Goal: Navigation & Orientation: Find specific page/section

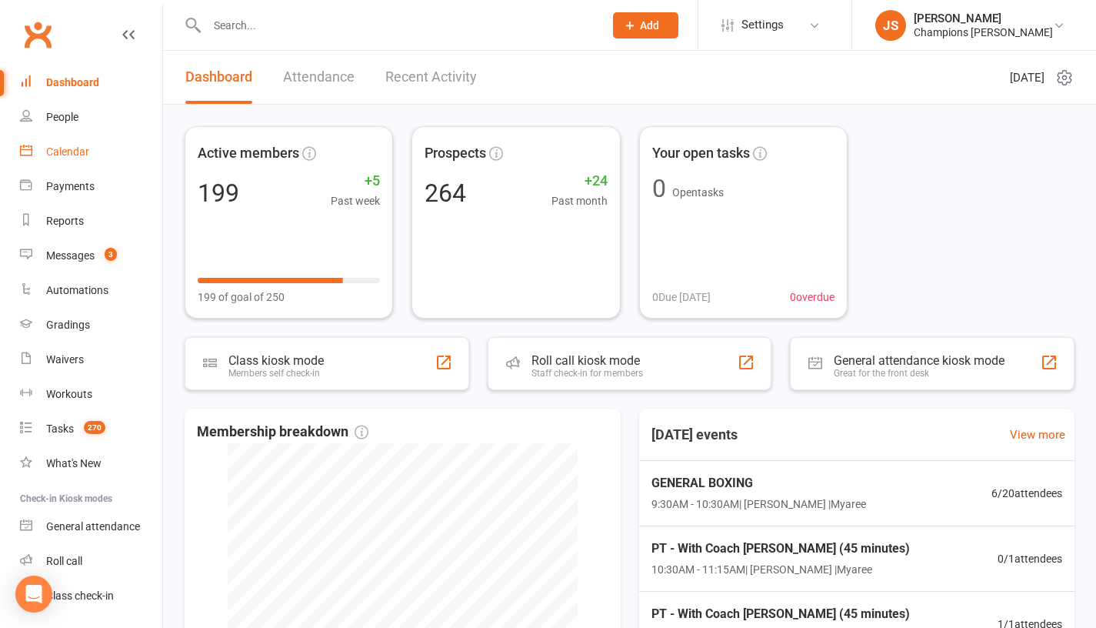
click at [42, 152] on link "Calendar" at bounding box center [91, 152] width 142 height 35
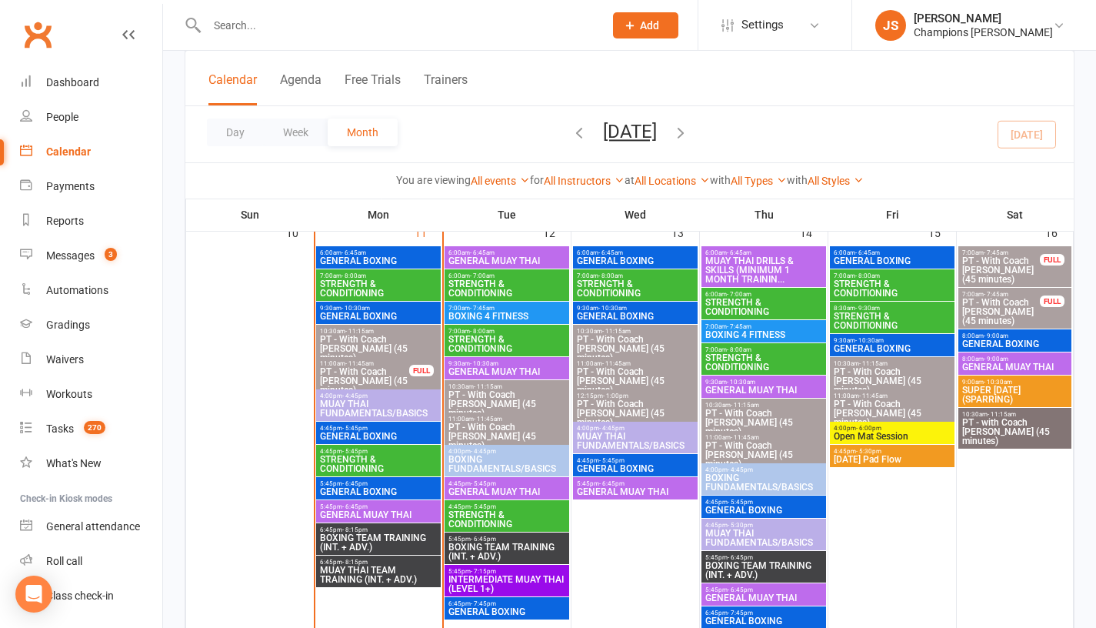
scroll to position [965, 0]
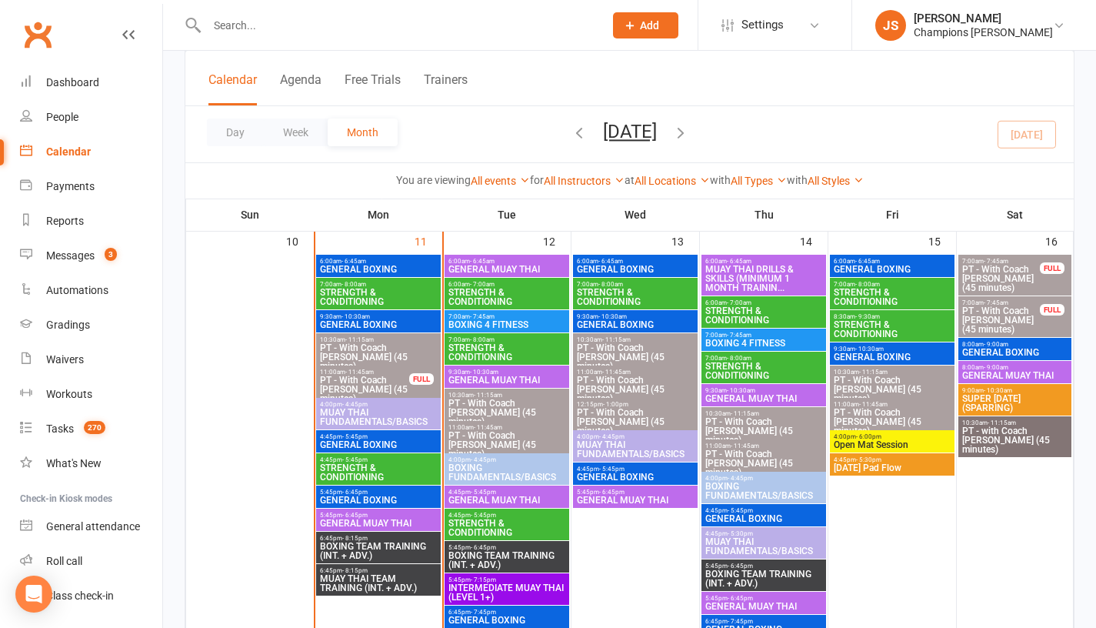
click at [353, 321] on span "GENERAL BOXING" at bounding box center [378, 324] width 118 height 9
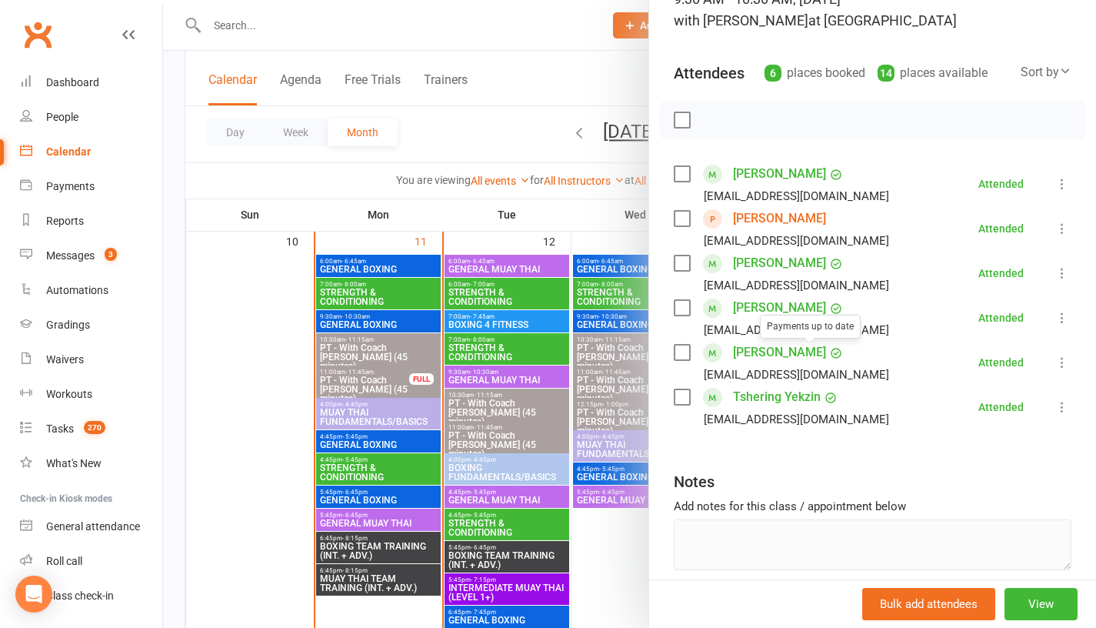
scroll to position [124, 0]
click at [728, 177] on link "Paddy Baker" at bounding box center [779, 174] width 93 height 25
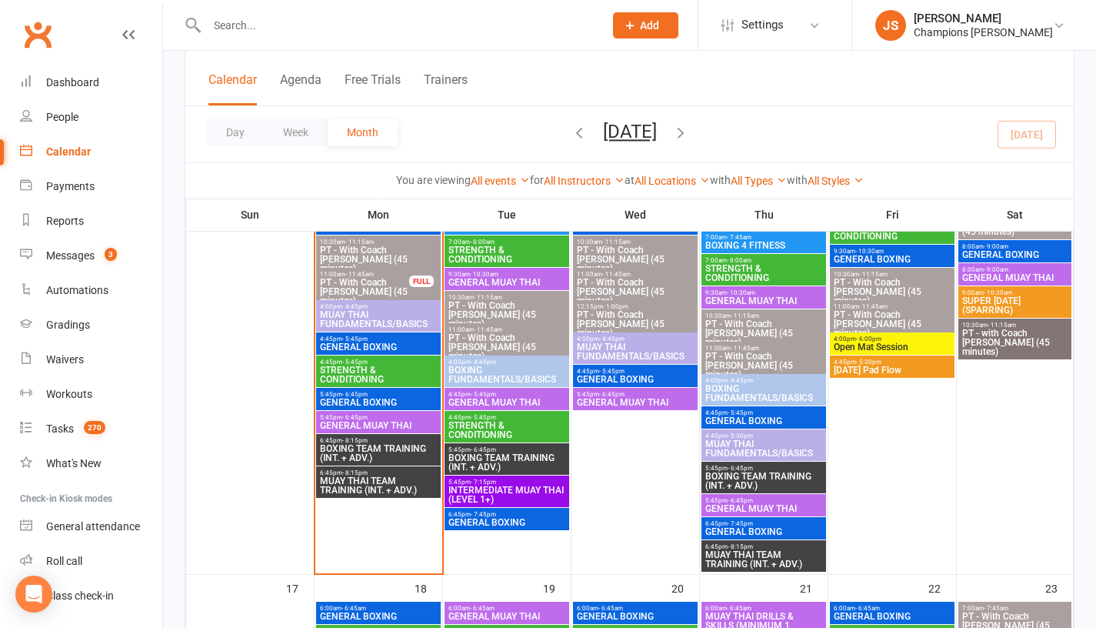
scroll to position [1059, 0]
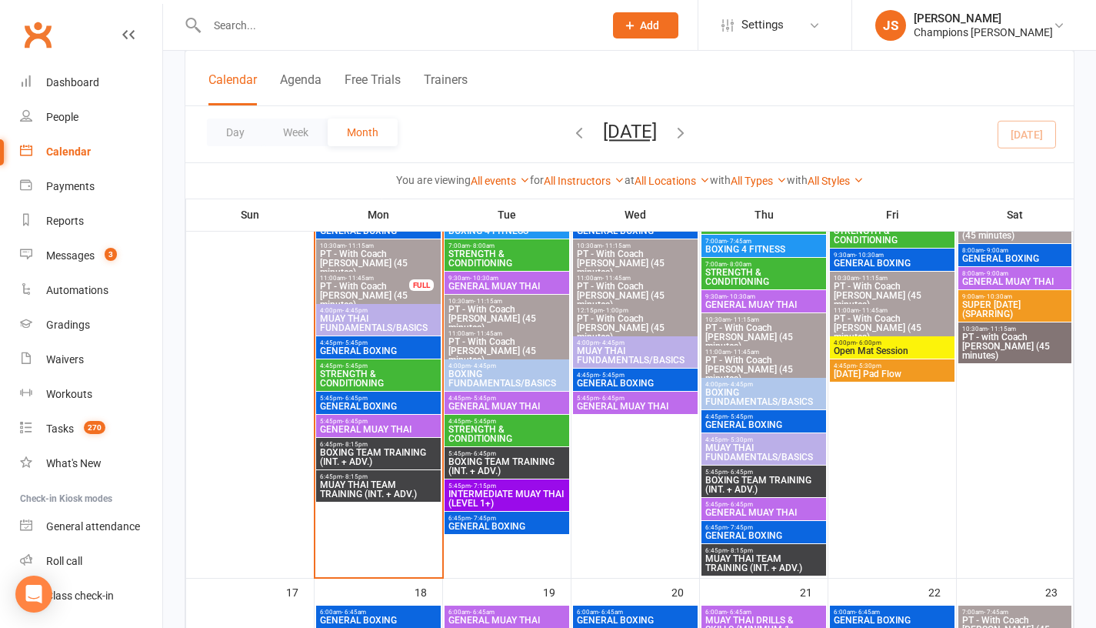
click at [360, 347] on span "GENERAL BOXING" at bounding box center [378, 350] width 118 height 9
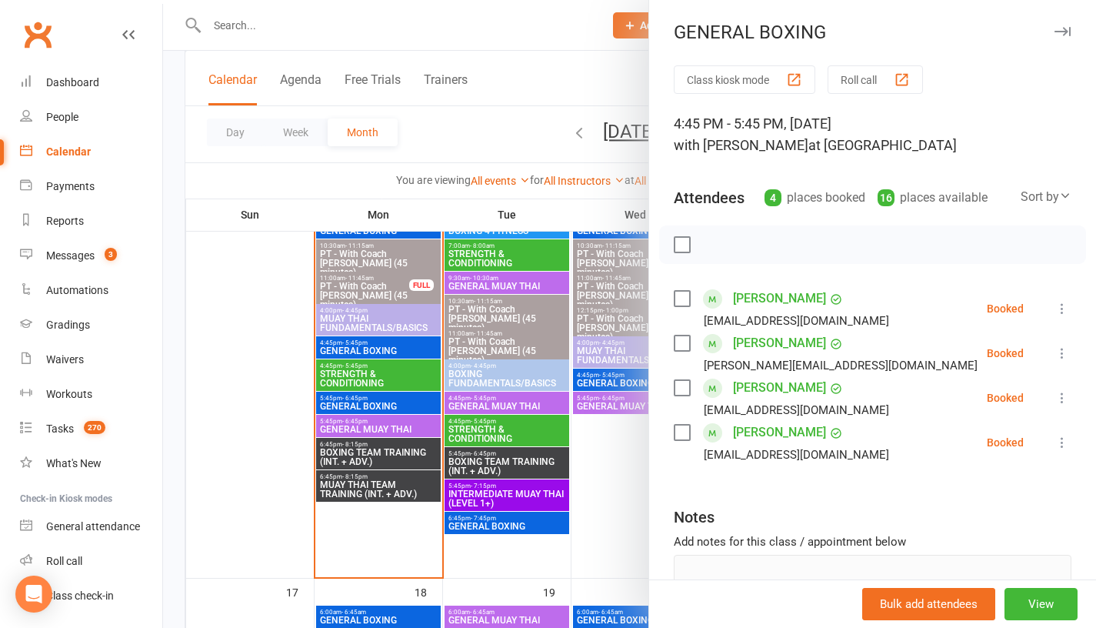
click at [273, 374] on div at bounding box center [629, 314] width 933 height 628
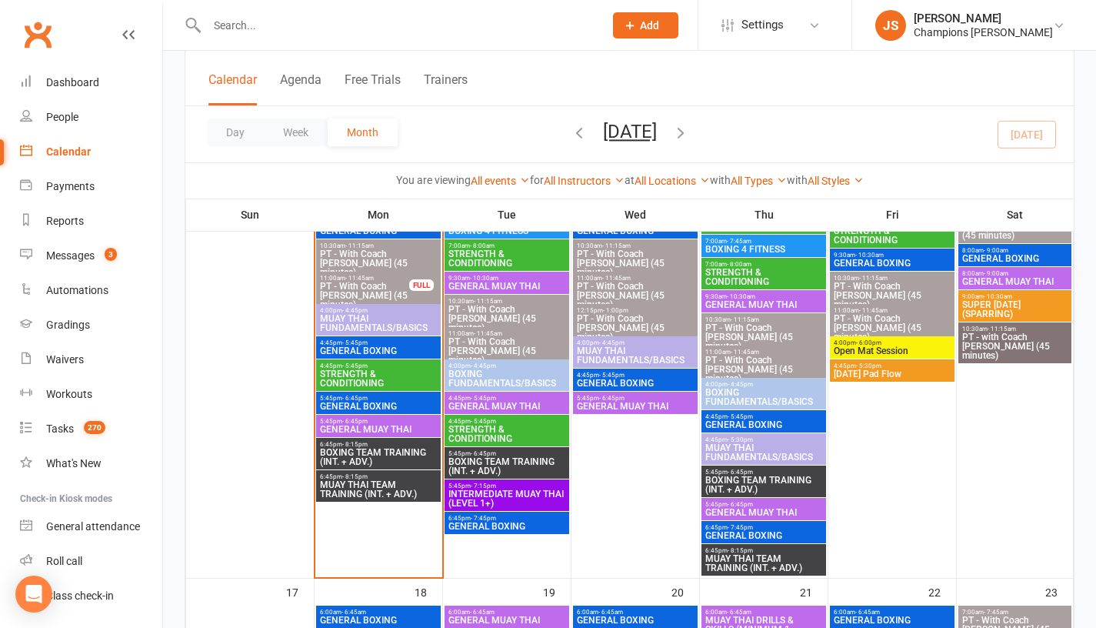
click at [342, 451] on span "BOXING TEAM TRAINING (INT. + ADV.)" at bounding box center [378, 457] width 118 height 18
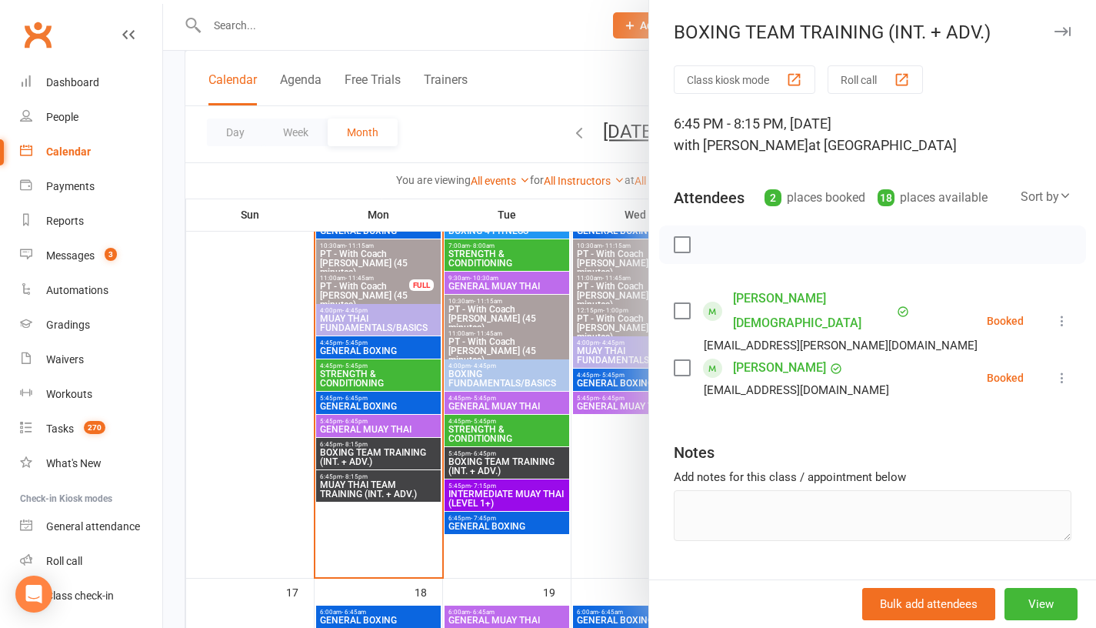
click at [262, 422] on div at bounding box center [629, 314] width 933 height 628
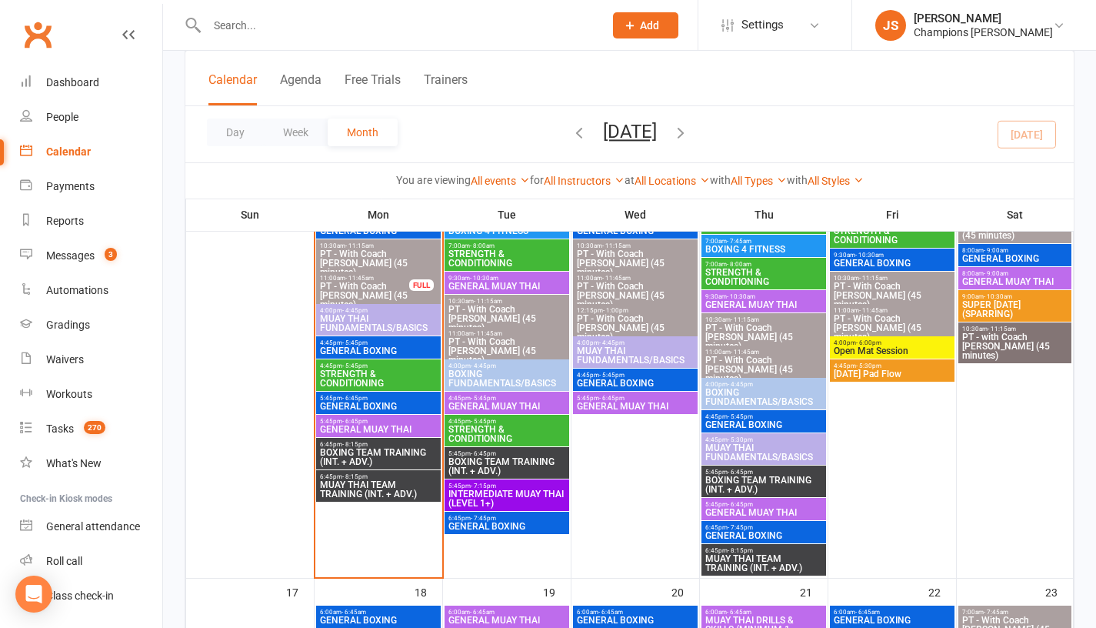
click at [342, 404] on span "GENERAL BOXING" at bounding box center [378, 406] width 118 height 9
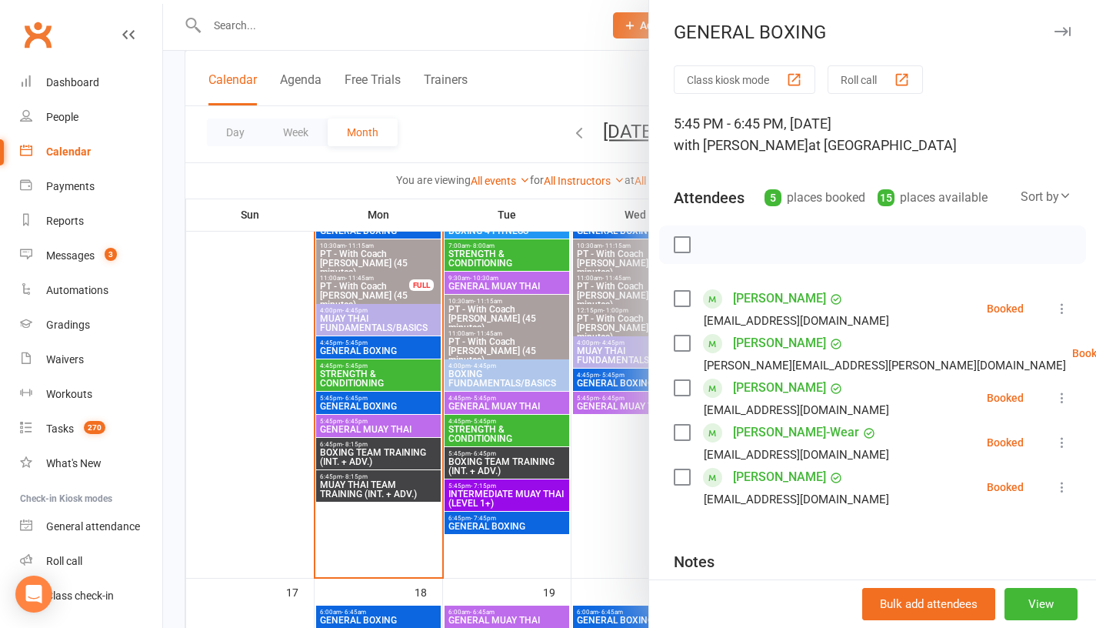
click at [728, 390] on link "Daniella Unger" at bounding box center [779, 387] width 93 height 25
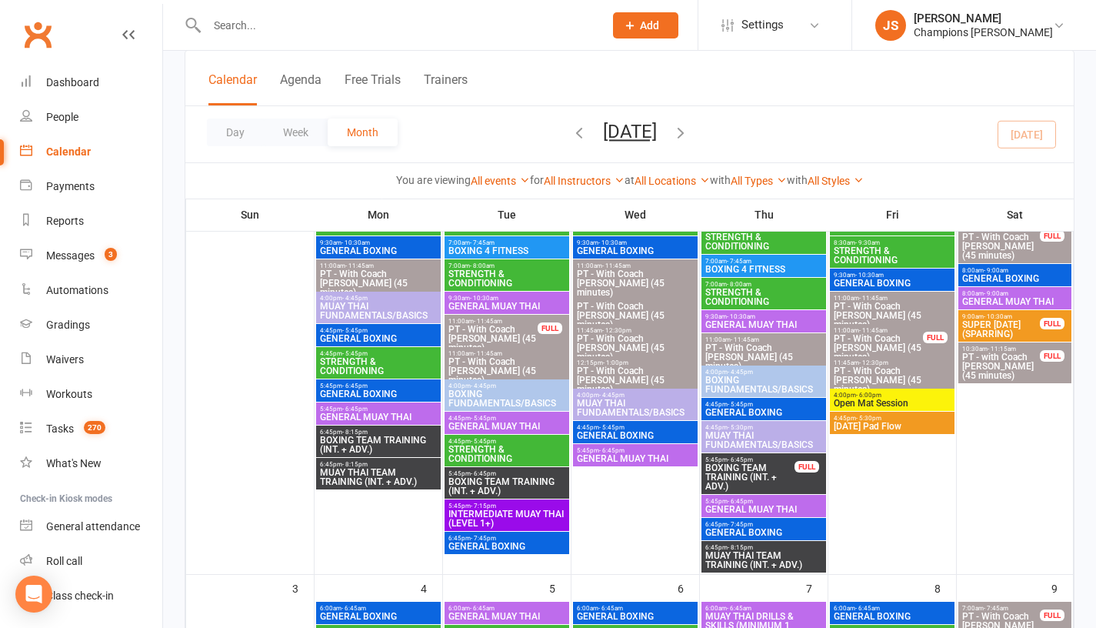
scroll to position [190, 0]
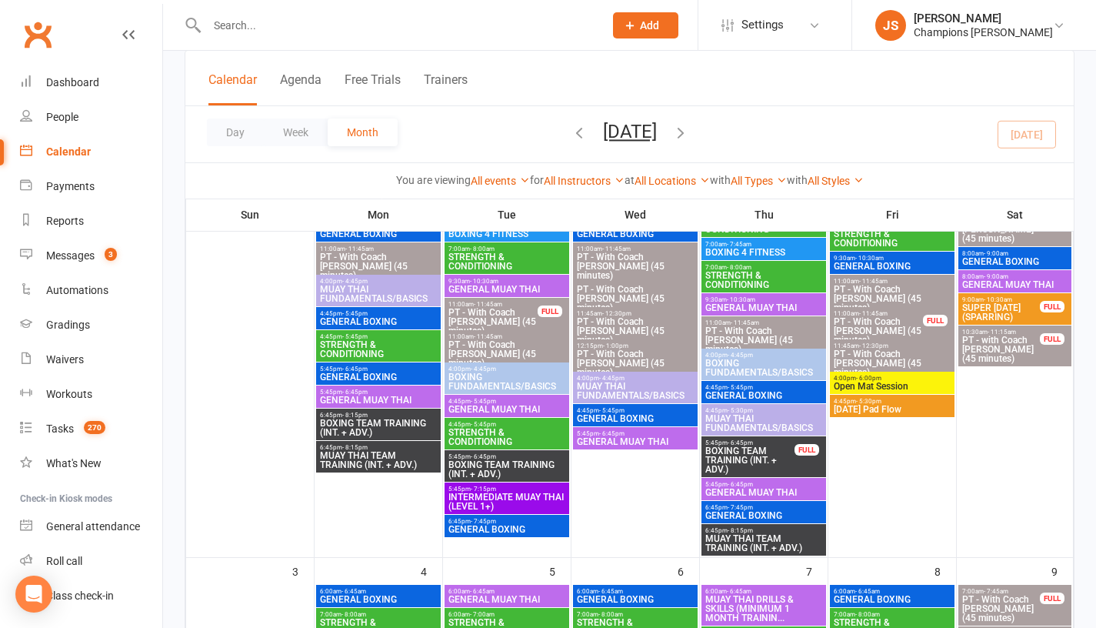
click at [352, 432] on span "BOXING TEAM TRAINING (INT. + ADV.)" at bounding box center [378, 427] width 118 height 18
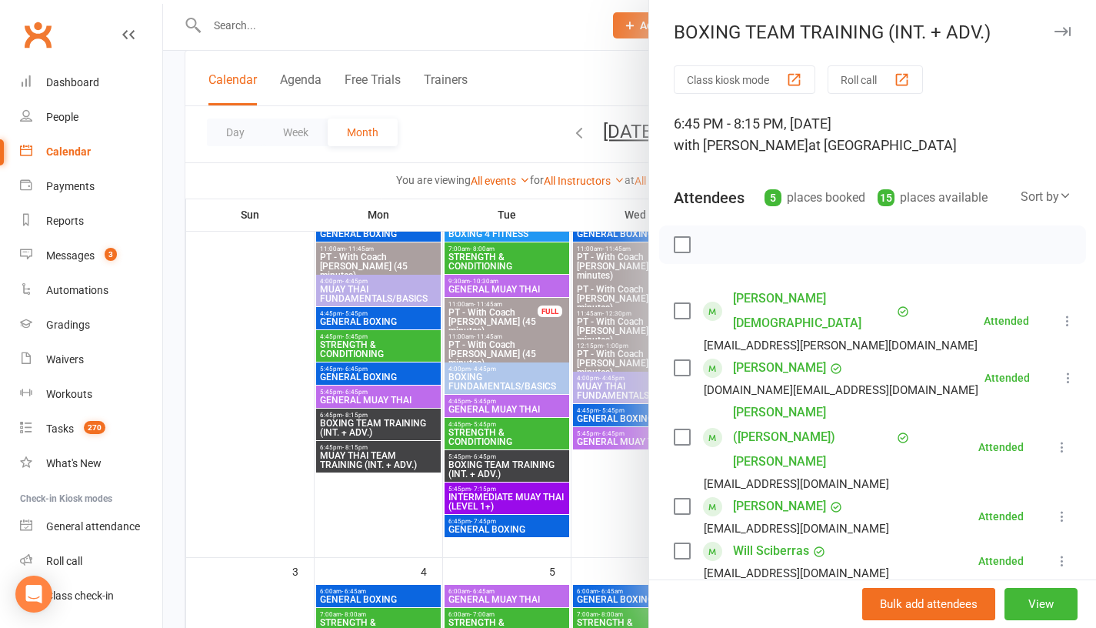
click at [728, 538] on link "Will Sciberras" at bounding box center [771, 550] width 76 height 25
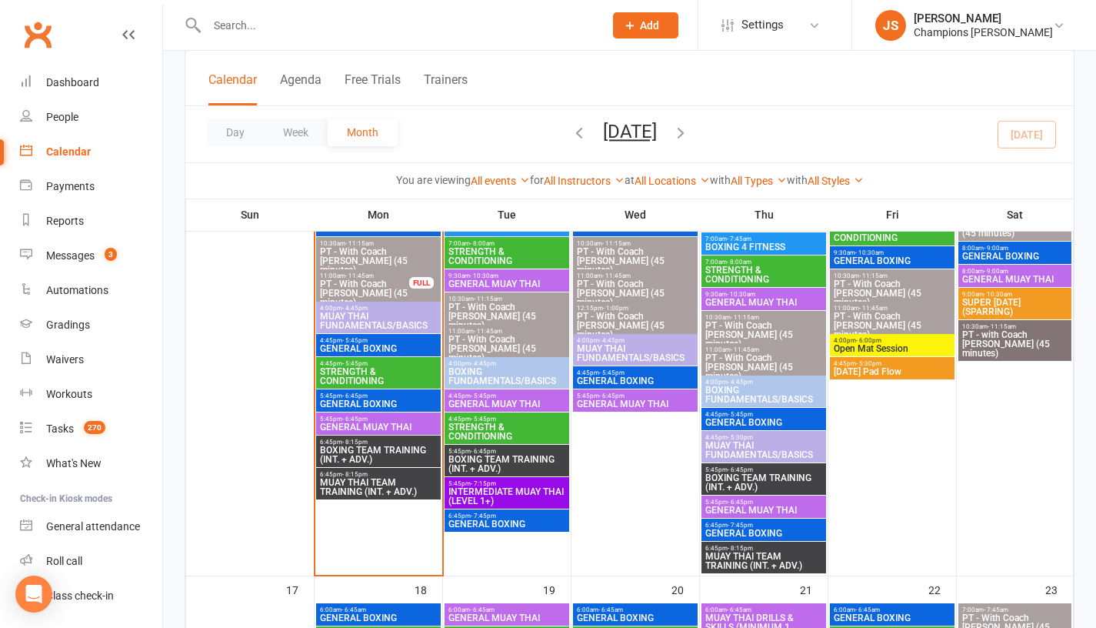
scroll to position [1069, 0]
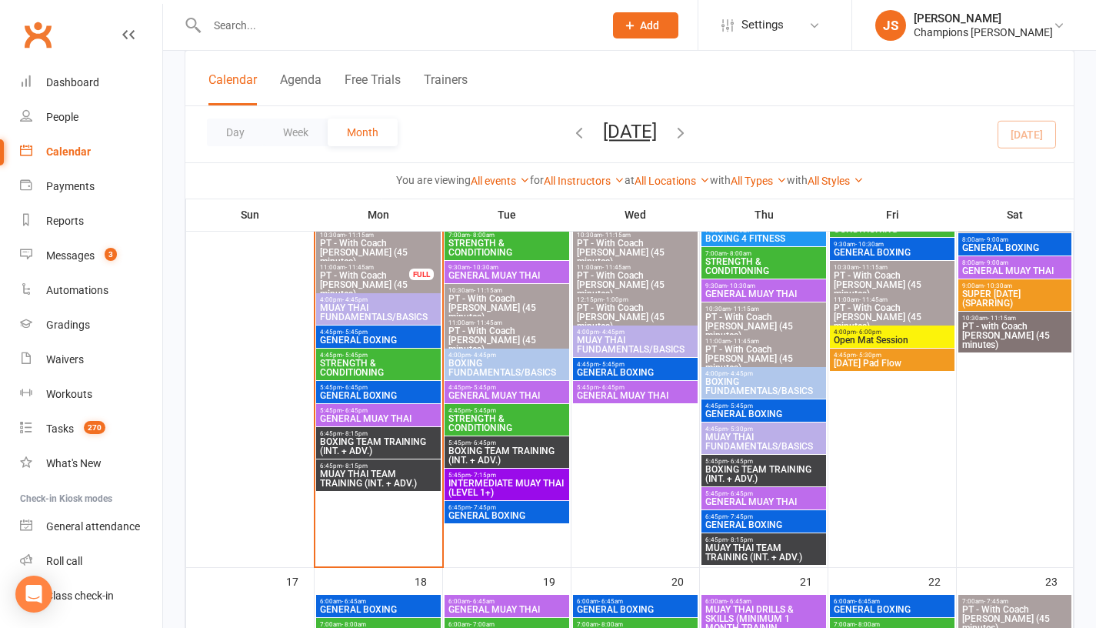
click at [394, 446] on span "BOXING TEAM TRAINING (INT. + ADV.)" at bounding box center [378, 446] width 118 height 18
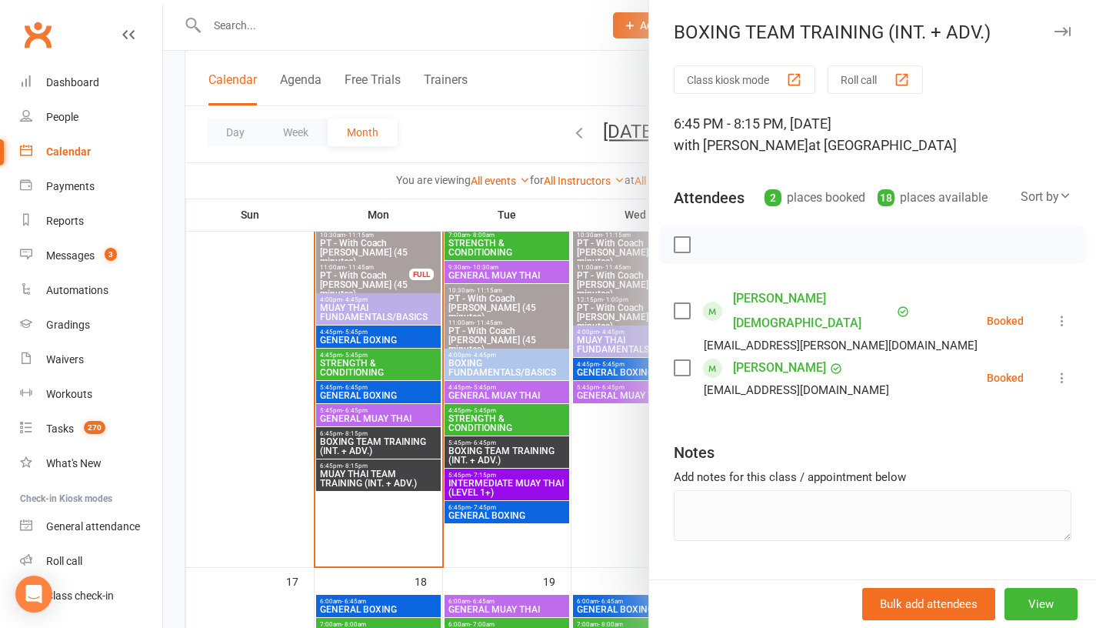
click at [247, 452] on div at bounding box center [629, 314] width 933 height 628
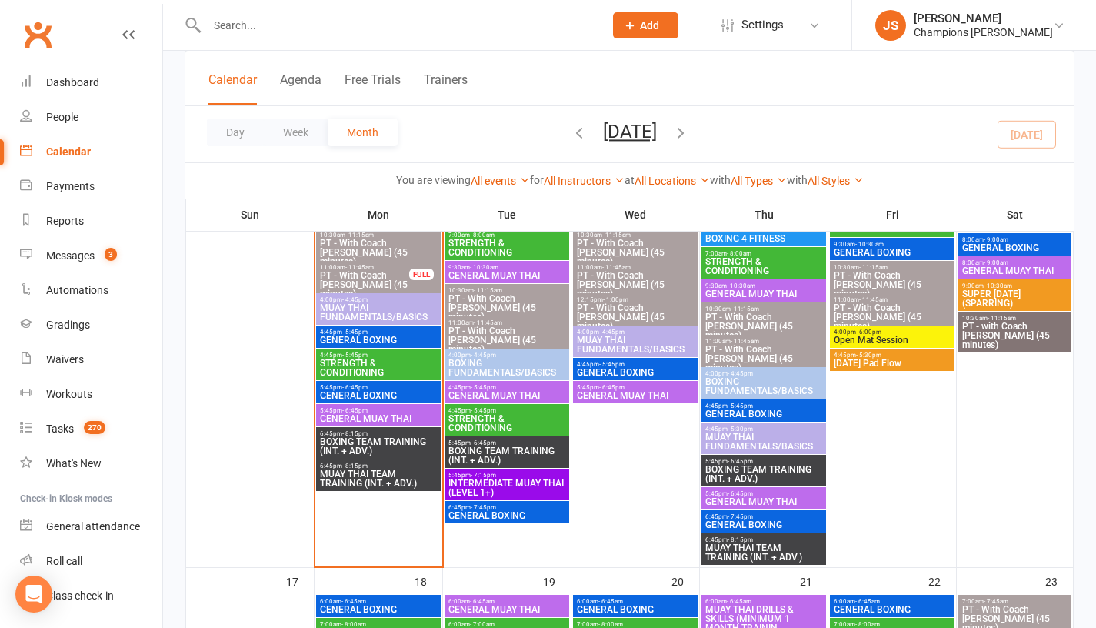
click at [360, 484] on span "MUAY THAI TEAM TRAINING (INT. + ADV.)" at bounding box center [378, 478] width 118 height 18
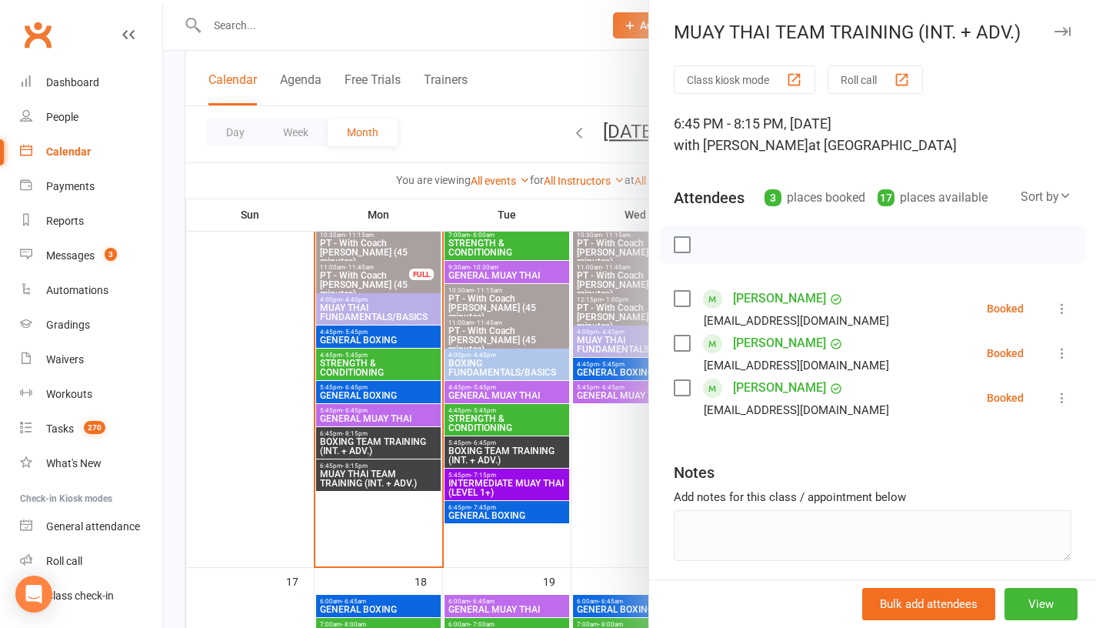
click at [358, 522] on div at bounding box center [629, 314] width 933 height 628
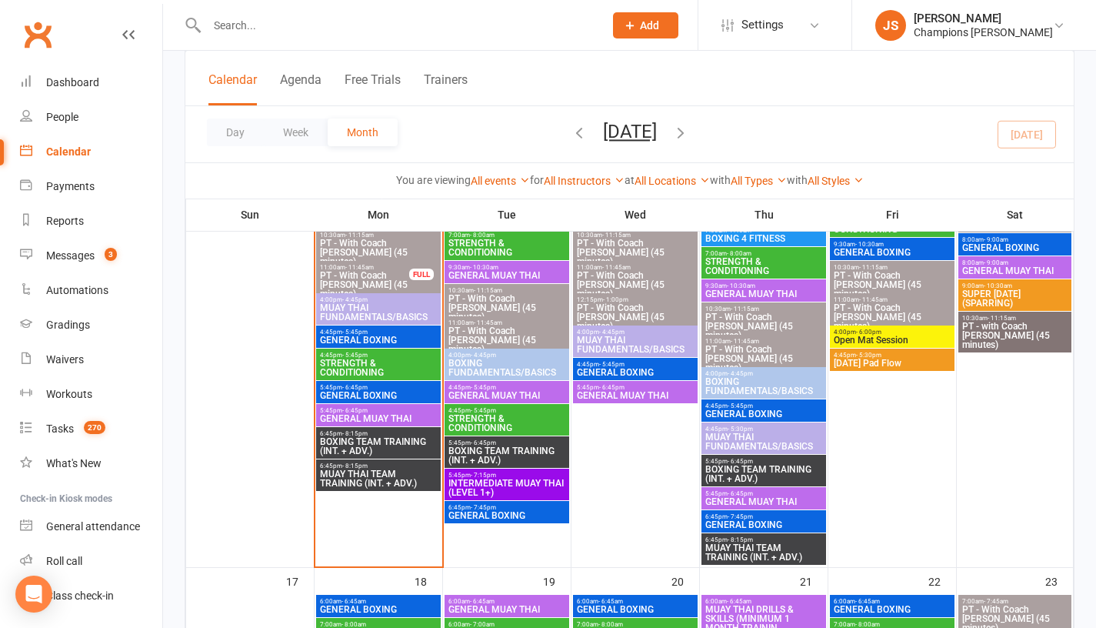
click at [491, 485] on span "INTERMEDIATE MUAY THAI (LEVEL 1+)" at bounding box center [507, 487] width 118 height 18
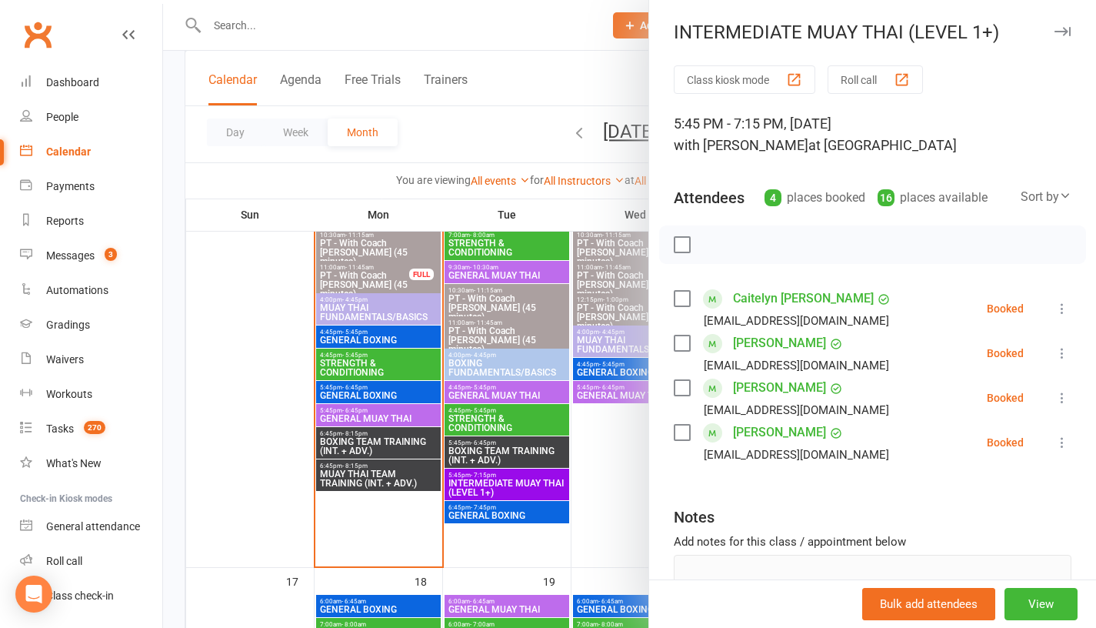
click at [485, 538] on div at bounding box center [629, 314] width 933 height 628
